Goal: Contribute content: Contribute content

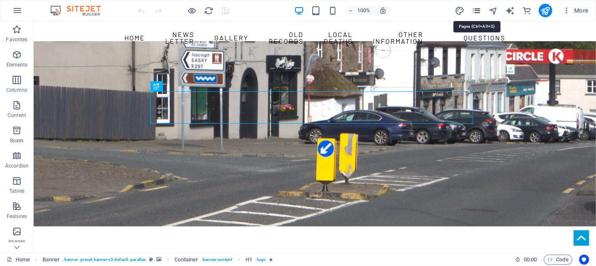
click at [479, 13] on icon "pages" at bounding box center [476, 11] width 10 height 10
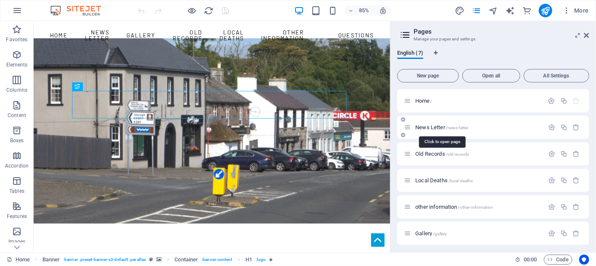
click at [438, 124] on span "News Letter /news-letter" at bounding box center [441, 127] width 53 height 6
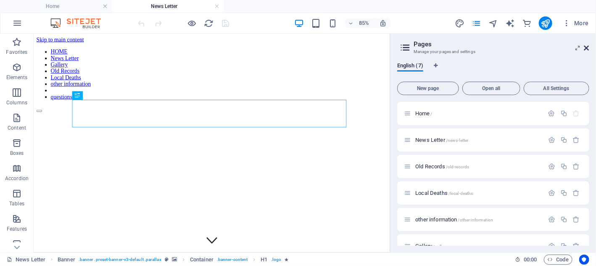
click at [585, 48] on icon at bounding box center [586, 48] width 5 height 7
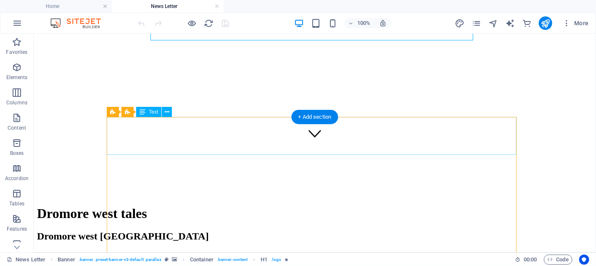
scroll to position [126, 0]
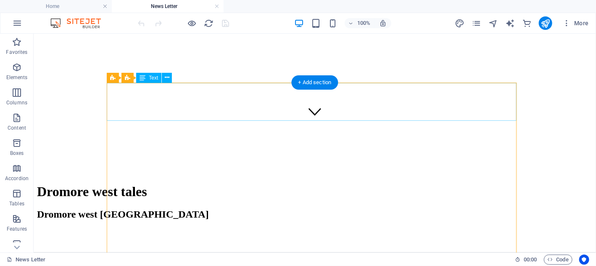
click at [238, 251] on div "NEWS LETTER" at bounding box center [314, 268] width 555 height 35
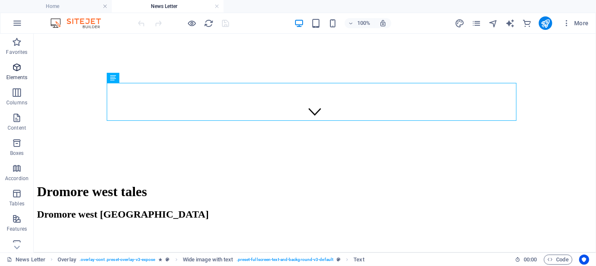
click at [18, 70] on icon "button" at bounding box center [17, 67] width 10 height 10
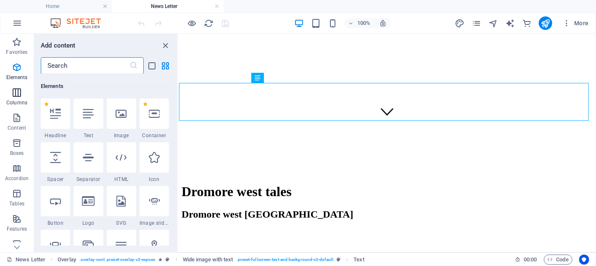
scroll to position [89, 0]
click at [55, 157] on icon at bounding box center [55, 157] width 11 height 11
select select "px"
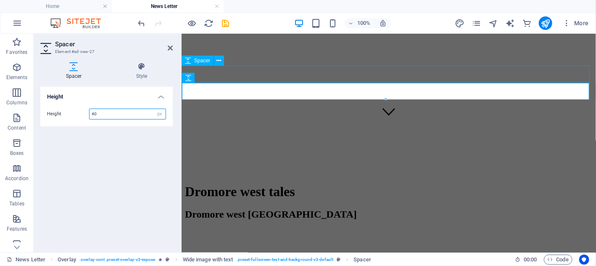
type input "40"
click at [335, 228] on div at bounding box center [388, 236] width 408 height 17
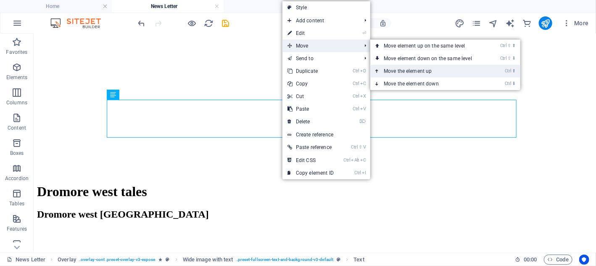
click at [406, 68] on link "Ctrl ⬆ Move the element up" at bounding box center [429, 71] width 118 height 13
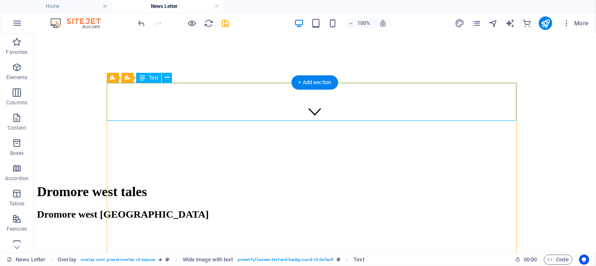
click at [241, 251] on div "NEWS LETTER" at bounding box center [314, 268] width 555 height 35
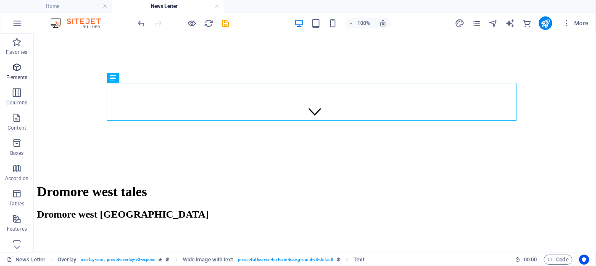
click at [18, 71] on icon "button" at bounding box center [17, 67] width 10 height 10
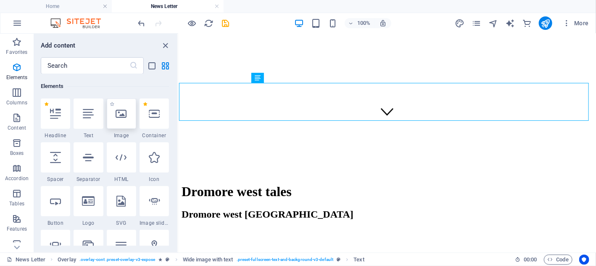
click at [124, 113] on icon at bounding box center [121, 113] width 11 height 11
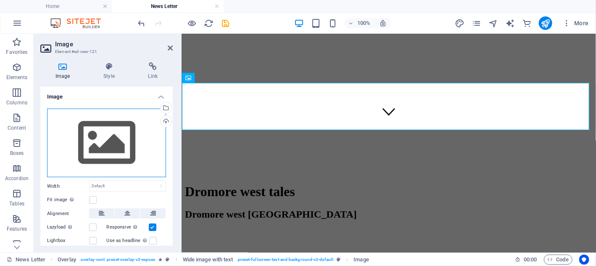
click at [104, 137] on div "Drag files here, click to choose files or select files from Files or our free s…" at bounding box center [106, 142] width 119 height 69
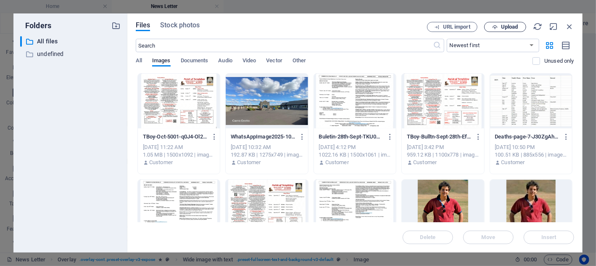
click at [511, 26] on span "Upload" at bounding box center [509, 26] width 17 height 5
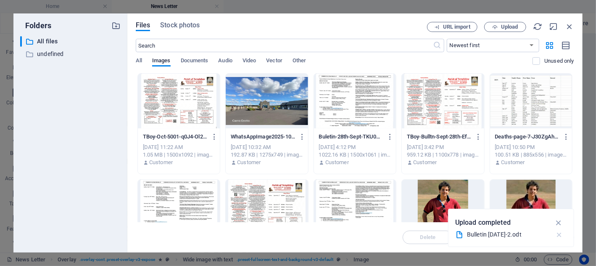
click at [558, 234] on icon "button" at bounding box center [559, 234] width 9 height 8
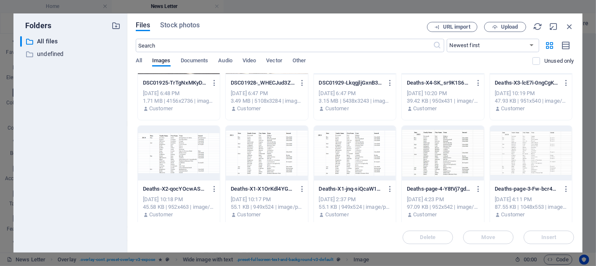
scroll to position [588, 0]
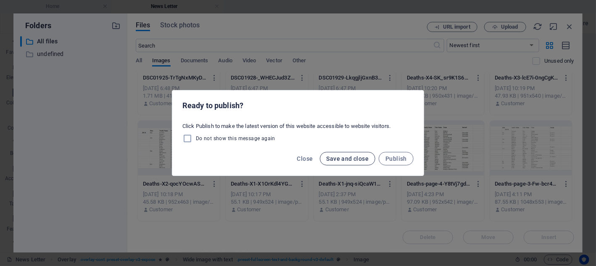
click at [353, 157] on span "Save and close" at bounding box center [347, 158] width 42 height 7
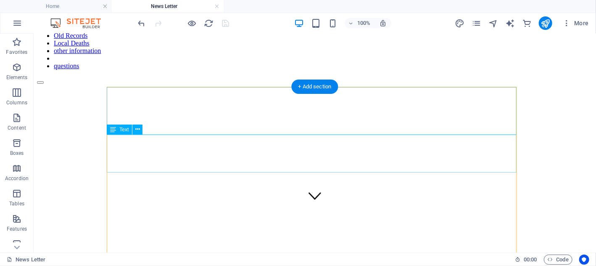
scroll to position [42, 0]
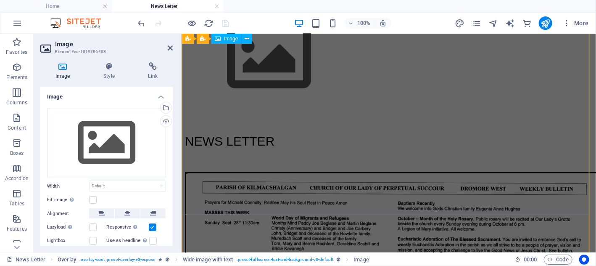
scroll to position [378, 0]
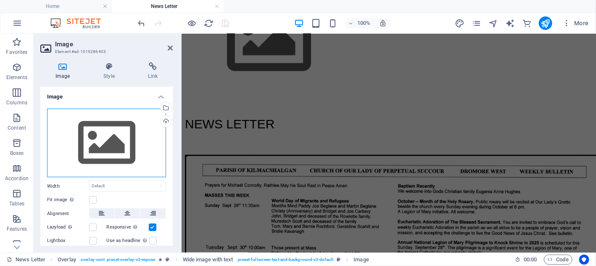
click at [100, 141] on div "Drag files here, click to choose files or select files from Files or our free s…" at bounding box center [106, 142] width 119 height 69
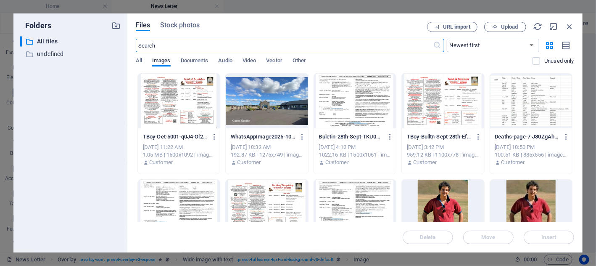
scroll to position [84, 0]
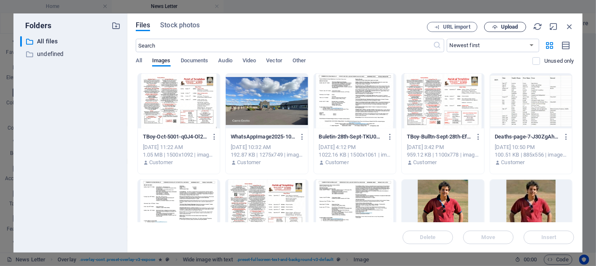
click at [508, 25] on span "Upload" at bounding box center [509, 26] width 17 height 5
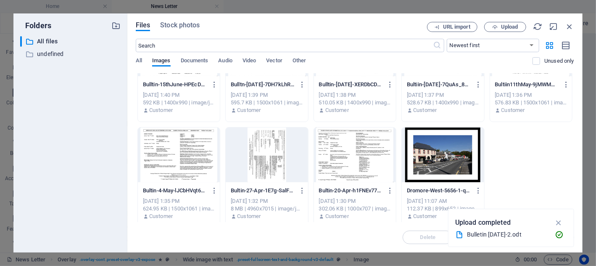
scroll to position [1434, 0]
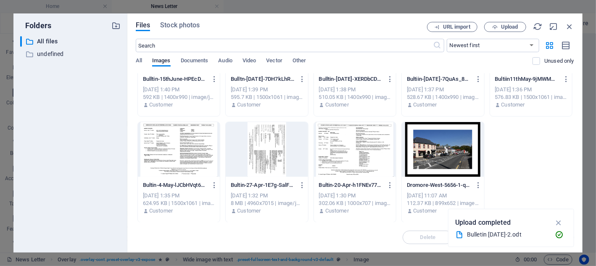
click at [497, 233] on div "Bulletin [DATE]-2.odt" at bounding box center [508, 234] width 82 height 10
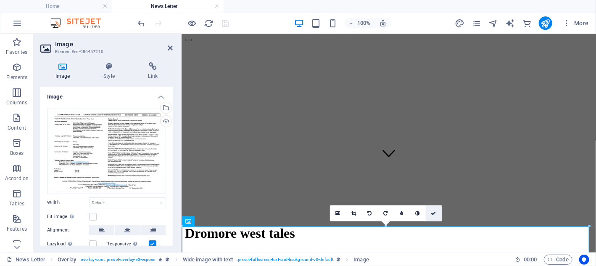
click at [434, 213] on icon at bounding box center [433, 213] width 5 height 5
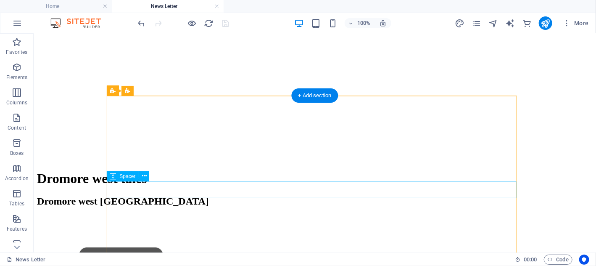
scroll to position [84, 0]
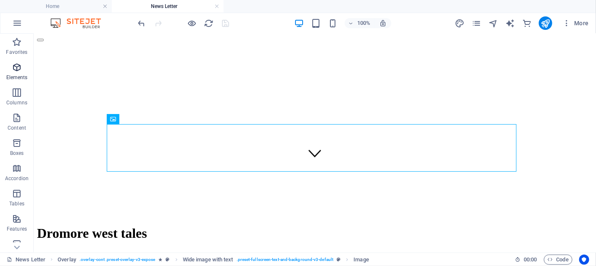
click at [16, 73] on span "Elements" at bounding box center [17, 72] width 34 height 20
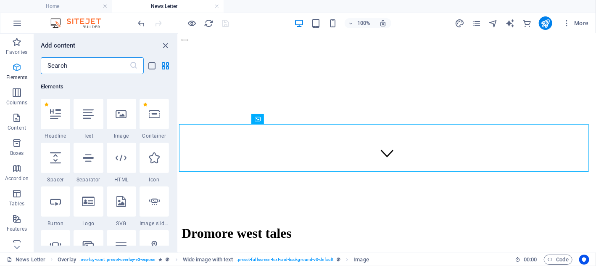
scroll to position [89, 0]
click at [124, 114] on icon at bounding box center [121, 113] width 11 height 11
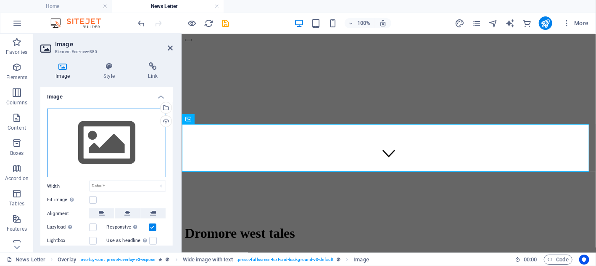
click at [110, 144] on div "Drag files here, click to choose files or select files from Files or our free s…" at bounding box center [106, 142] width 119 height 69
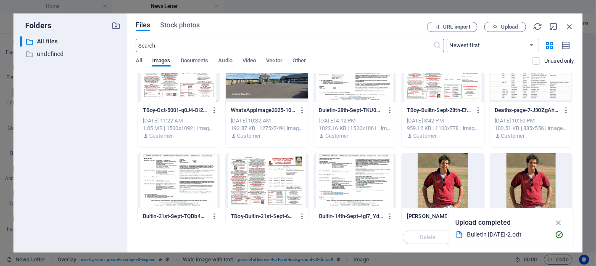
scroll to position [42, 0]
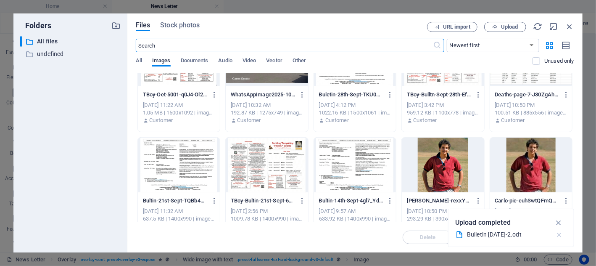
click at [560, 234] on icon "button" at bounding box center [559, 234] width 9 height 8
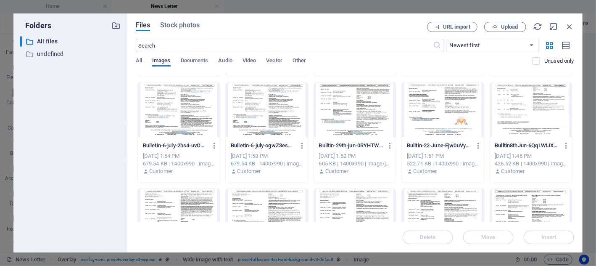
scroll to position [1303, 0]
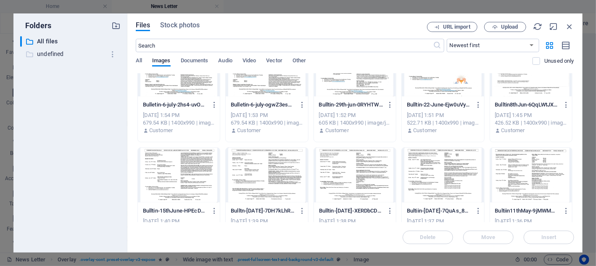
click at [48, 53] on p "undefined" at bounding box center [71, 54] width 68 height 10
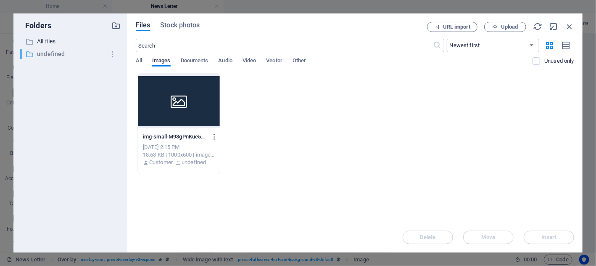
scroll to position [0, 0]
click at [41, 40] on p "All files" at bounding box center [71, 42] width 68 height 10
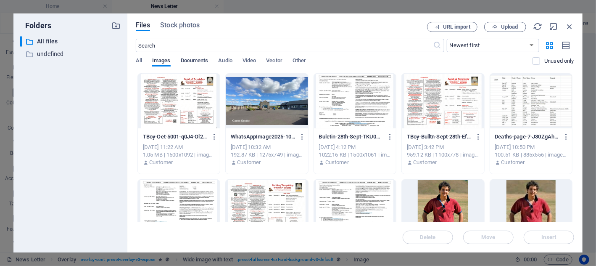
click at [193, 59] on span "Documents" at bounding box center [195, 61] width 28 height 12
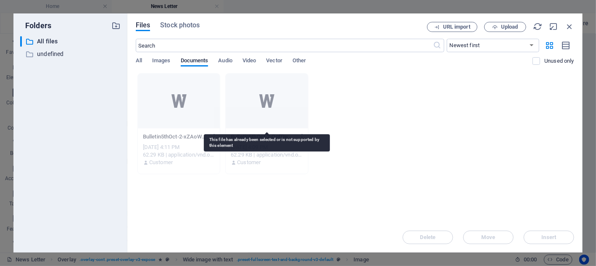
click at [250, 110] on div at bounding box center [267, 101] width 82 height 55
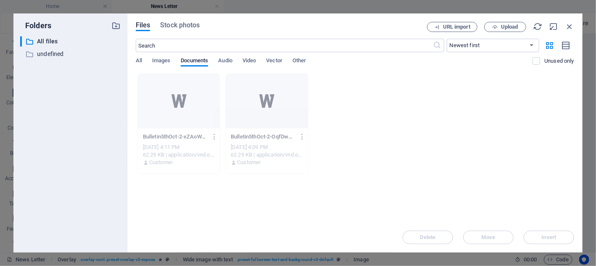
click at [417, 237] on div "Delete Move Insert" at bounding box center [355, 233] width 438 height 22
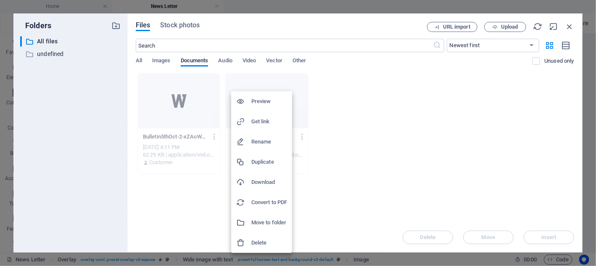
click at [263, 243] on h6 "Delete" at bounding box center [269, 242] width 36 height 10
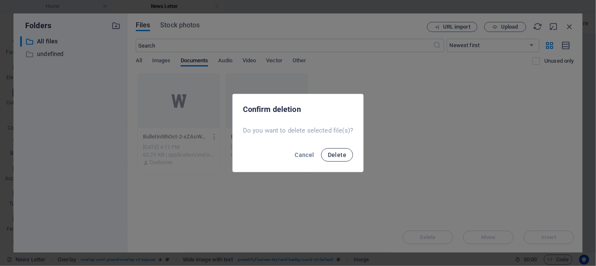
click at [334, 156] on span "Delete" at bounding box center [337, 154] width 18 height 7
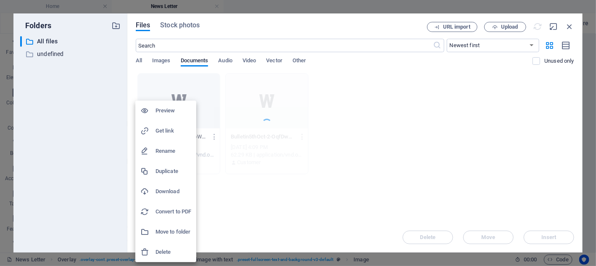
click at [168, 252] on h6 "Delete" at bounding box center [173, 252] width 36 height 10
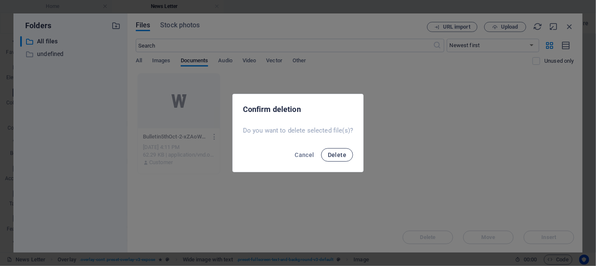
click at [337, 153] on span "Delete" at bounding box center [337, 154] width 18 height 7
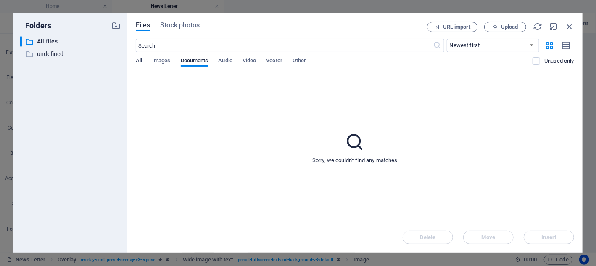
click at [139, 62] on span "All" at bounding box center [139, 61] width 6 height 12
